Goal: Transaction & Acquisition: Purchase product/service

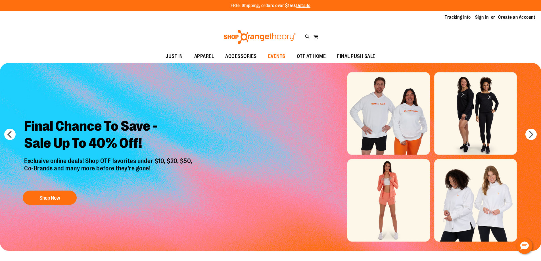
click at [278, 55] on span "EVENTS" at bounding box center [276, 56] width 17 height 13
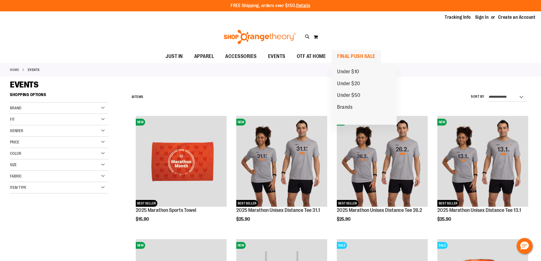
click at [350, 57] on span "FINAL PUSH SALE" at bounding box center [356, 56] width 38 height 13
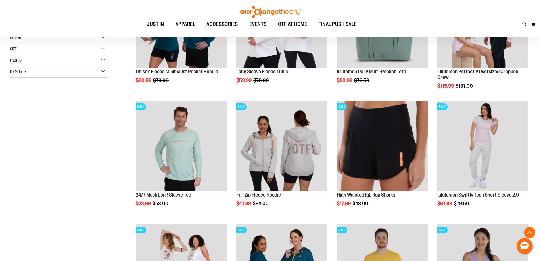
scroll to position [142, 0]
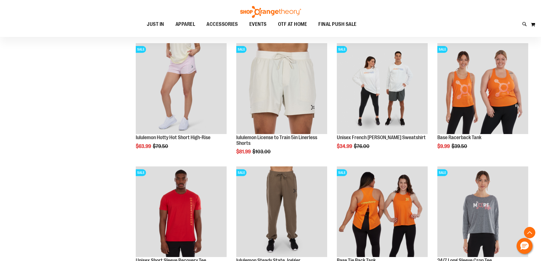
scroll to position [568, 0]
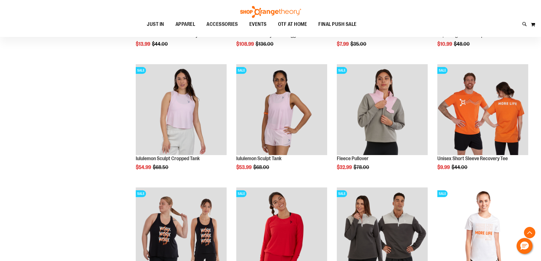
scroll to position [795, 0]
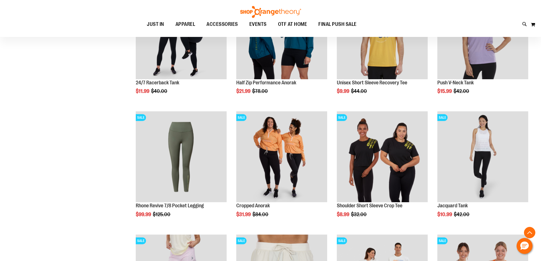
scroll to position [369, 0]
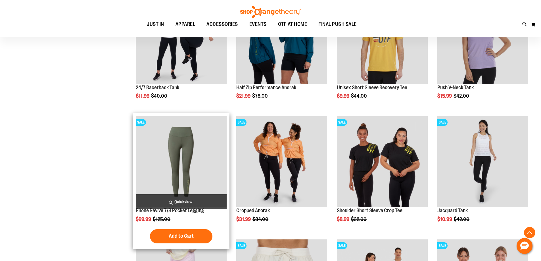
click at [181, 169] on img "product" at bounding box center [181, 161] width 91 height 91
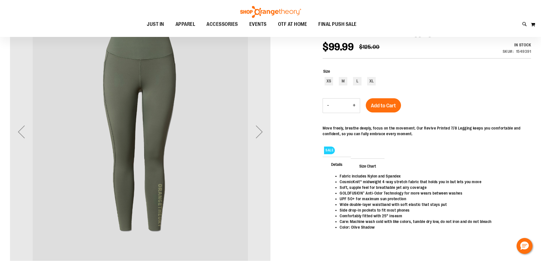
scroll to position [85, 0]
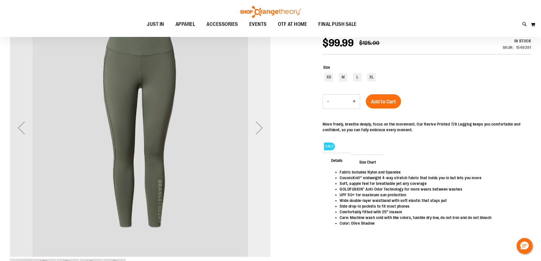
click at [258, 128] on div "Next" at bounding box center [259, 127] width 23 height 23
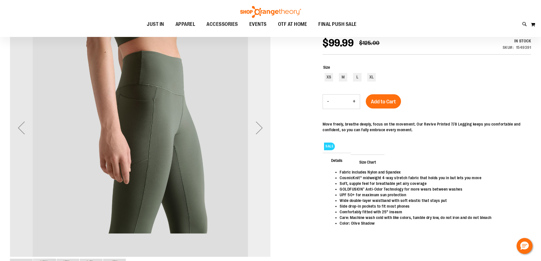
click at [258, 128] on div "Next" at bounding box center [259, 127] width 23 height 23
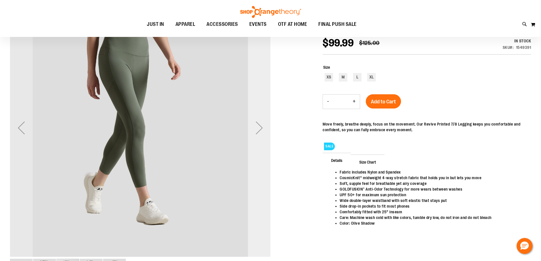
click at [258, 128] on div "Next" at bounding box center [259, 127] width 23 height 23
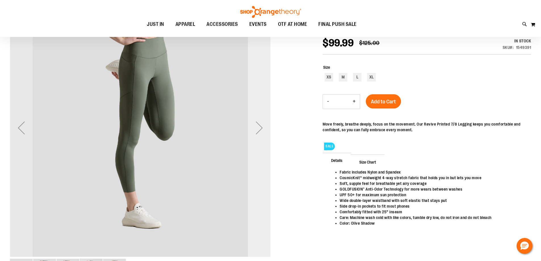
click at [258, 128] on div "Next" at bounding box center [259, 127] width 23 height 23
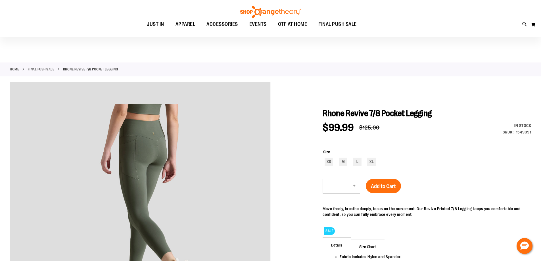
scroll to position [0, 0]
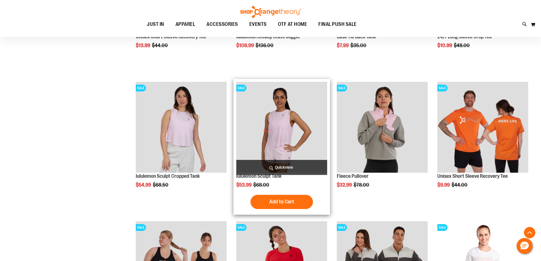
scroll to position [470, 0]
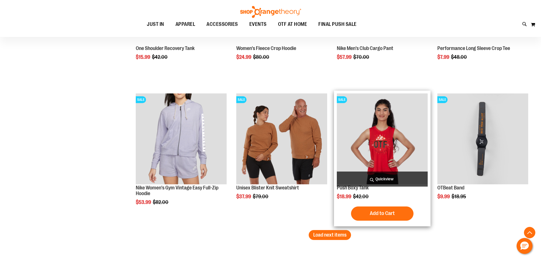
scroll to position [1151, 0]
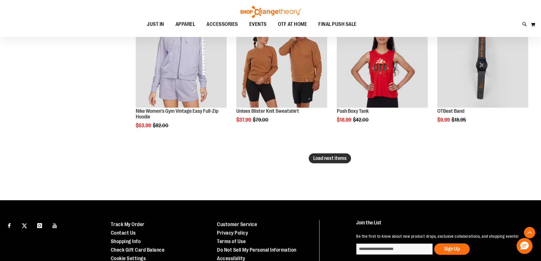
click at [317, 156] on span "Load next items" at bounding box center [329, 158] width 33 height 6
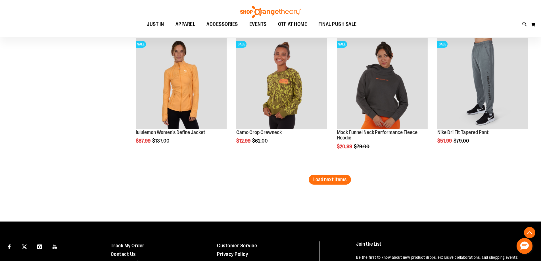
scroll to position [1549, 0]
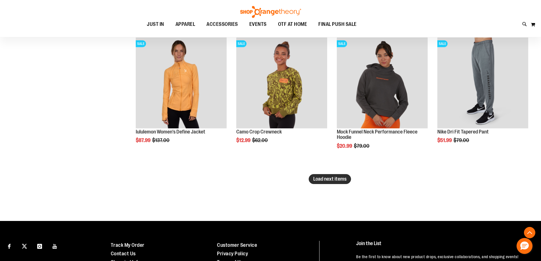
click at [316, 180] on span "Load next items" at bounding box center [329, 179] width 33 height 6
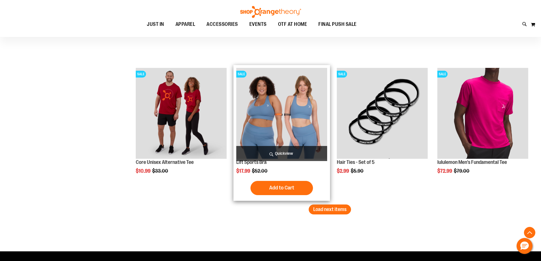
scroll to position [1946, 0]
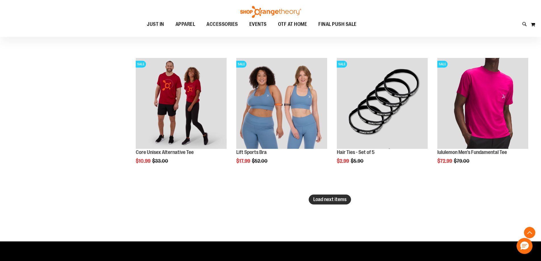
click at [328, 200] on span "Load next items" at bounding box center [329, 199] width 33 height 6
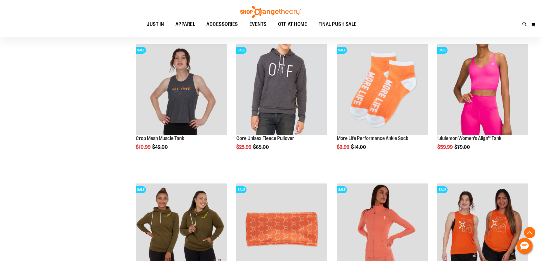
scroll to position [2173, 0]
